Goal: Navigation & Orientation: Understand site structure

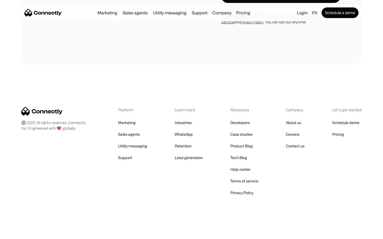
scroll to position [1727, 0]
